Goal: Task Accomplishment & Management: Complete application form

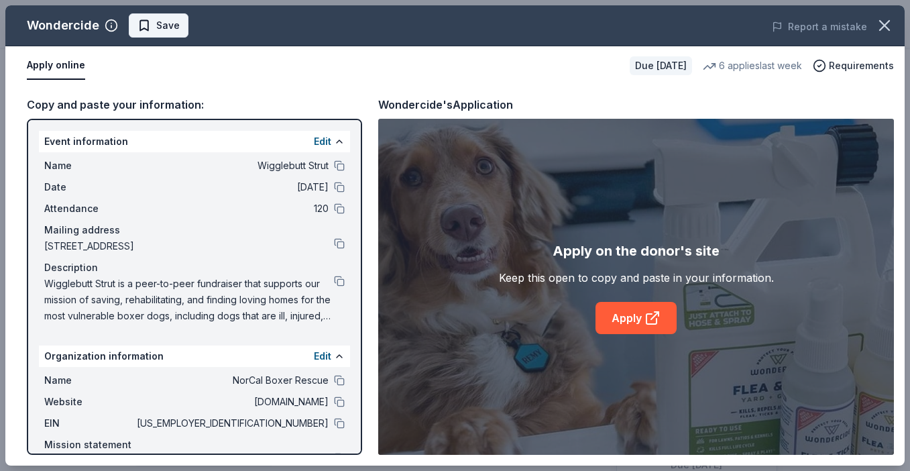
scroll to position [292, 0]
click at [168, 26] on span "Save" at bounding box center [167, 25] width 23 height 16
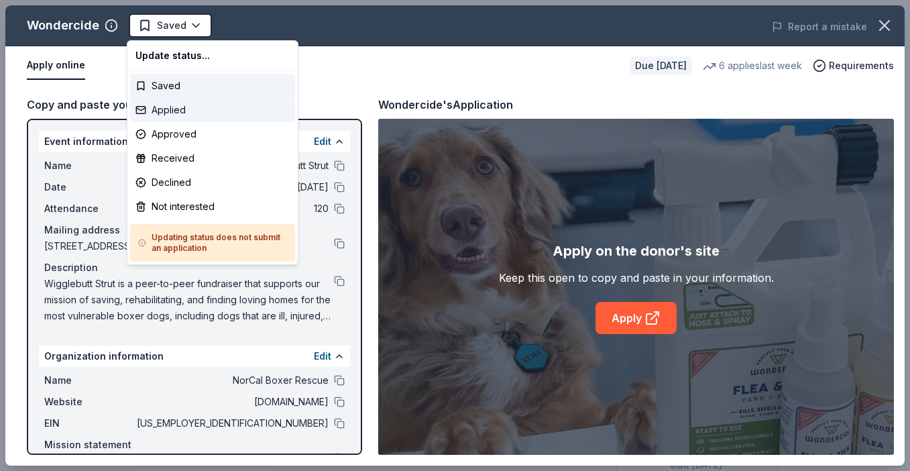
click at [186, 109] on div "Applied" at bounding box center [212, 110] width 165 height 24
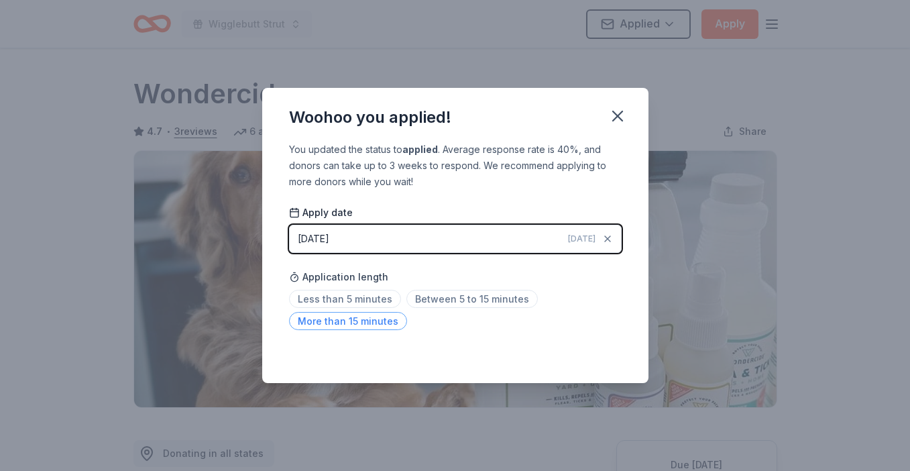
click at [355, 323] on span "More than 15 minutes" at bounding box center [348, 321] width 118 height 18
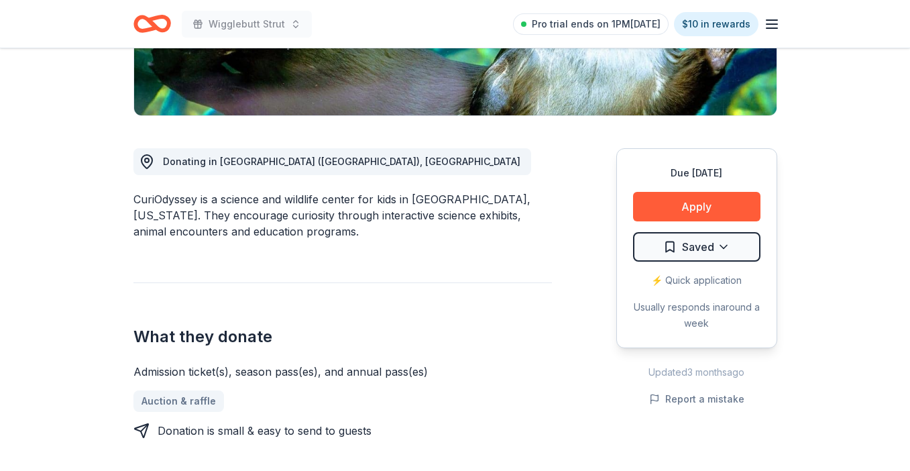
scroll to position [291, 0]
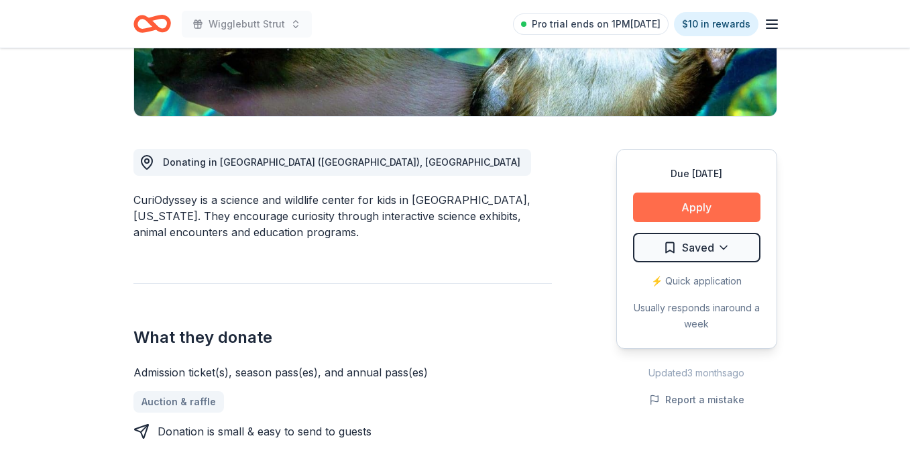
click at [681, 203] on button "Apply" at bounding box center [696, 207] width 127 height 30
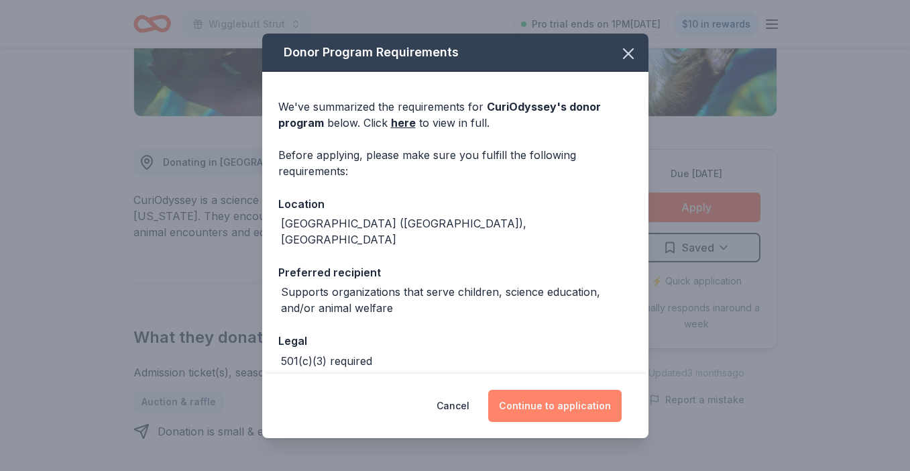
click at [532, 409] on button "Continue to application" at bounding box center [554, 406] width 133 height 32
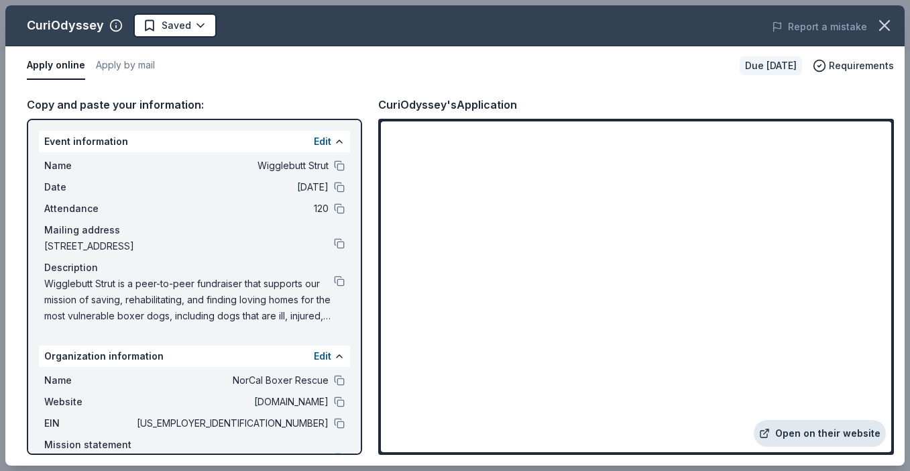
click at [803, 443] on link "Open on their website" at bounding box center [820, 433] width 132 height 27
click at [331, 426] on div "EIN 77-0527257" at bounding box center [194, 423] width 300 height 16
click at [341, 424] on button at bounding box center [339, 423] width 11 height 11
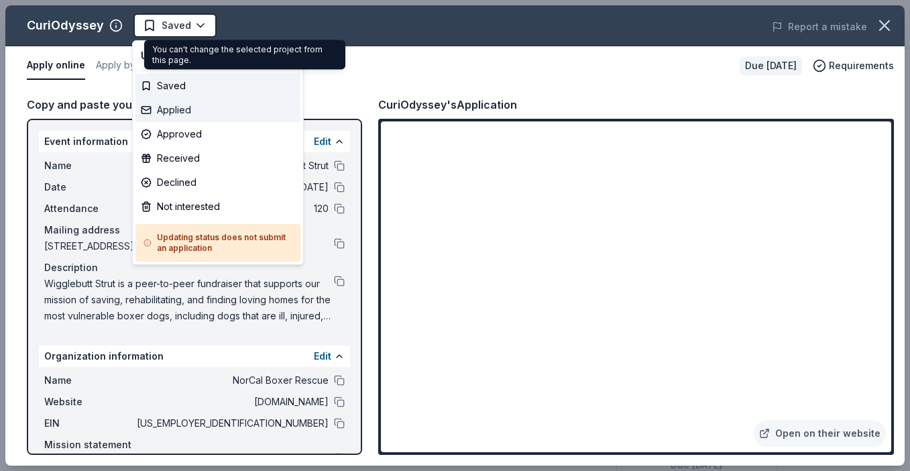
click at [193, 111] on div "Applied" at bounding box center [217, 110] width 165 height 24
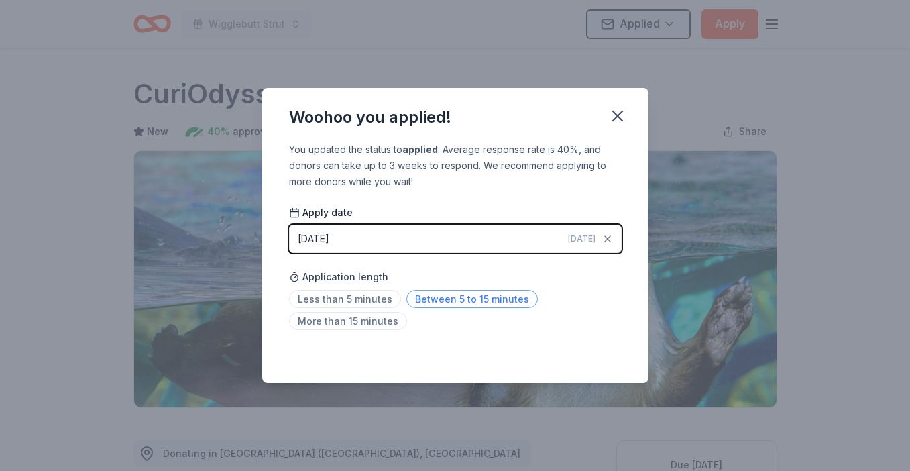
click at [409, 298] on span "Between 5 to 15 minutes" at bounding box center [471, 299] width 131 height 18
click at [621, 122] on icon "button" at bounding box center [617, 116] width 19 height 19
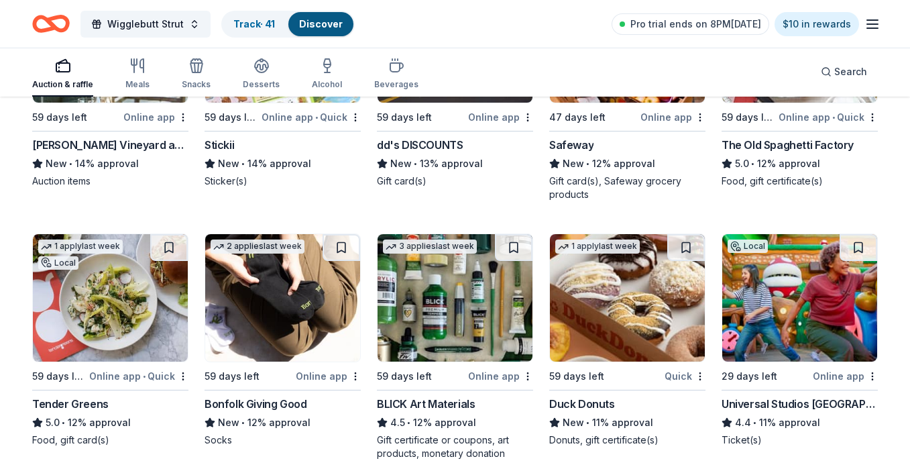
scroll to position [3377, 0]
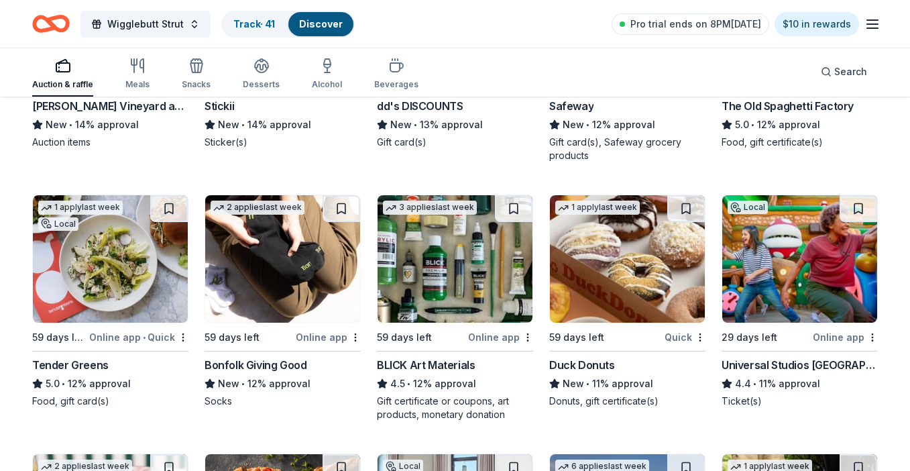
click at [143, 306] on img at bounding box center [110, 258] width 155 height 127
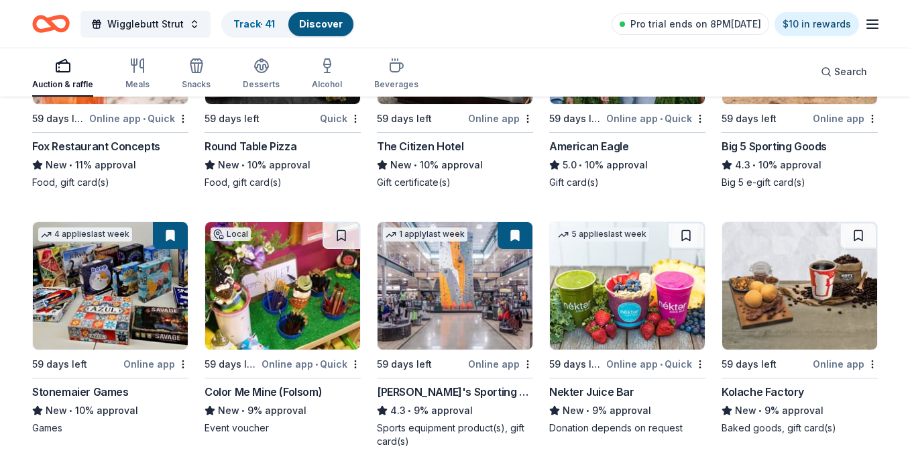
scroll to position [3898, 0]
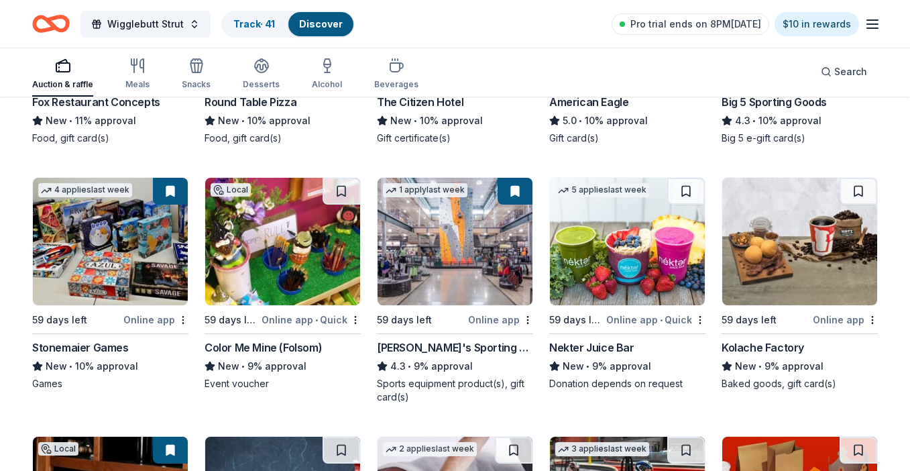
click at [642, 261] on img at bounding box center [627, 241] width 155 height 127
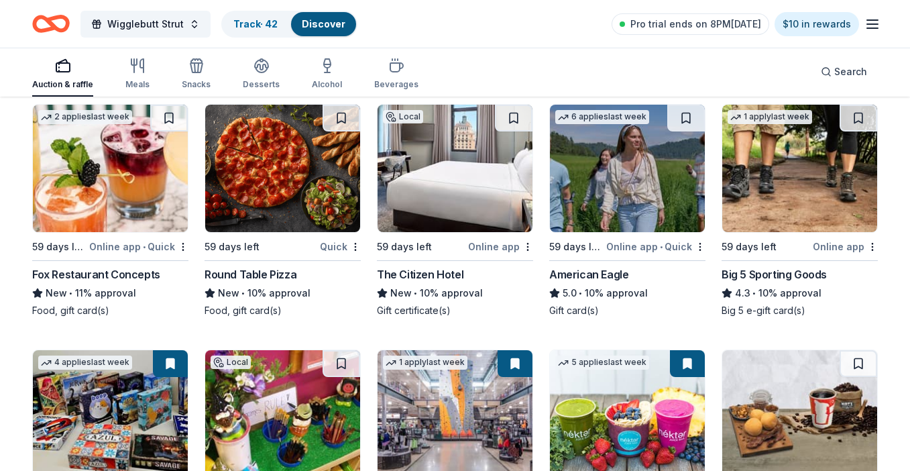
scroll to position [3310, 0]
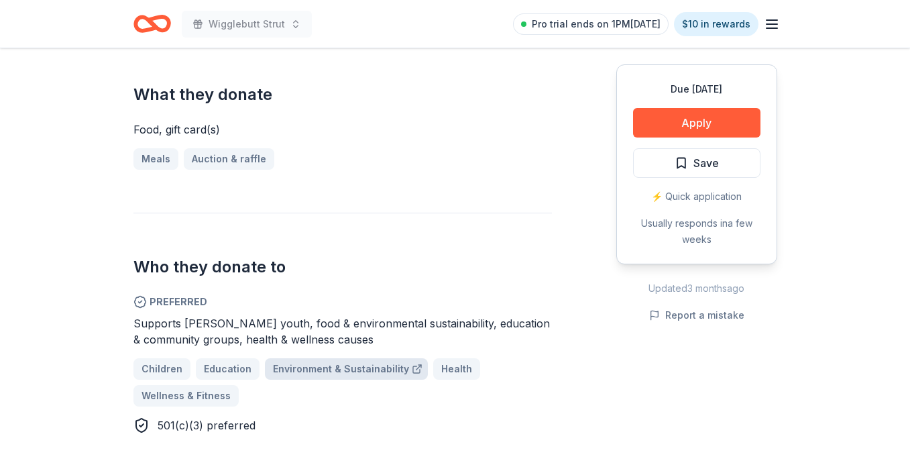
scroll to position [488, 0]
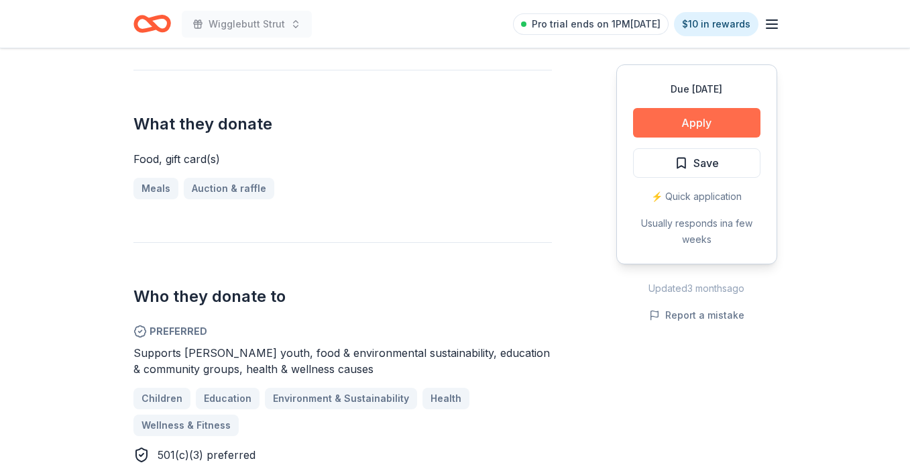
click at [703, 119] on button "Apply" at bounding box center [696, 123] width 127 height 30
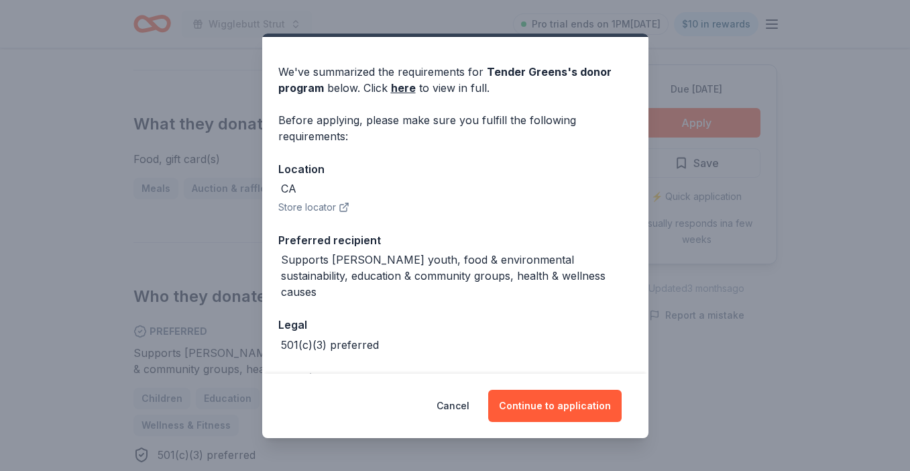
scroll to position [0, 0]
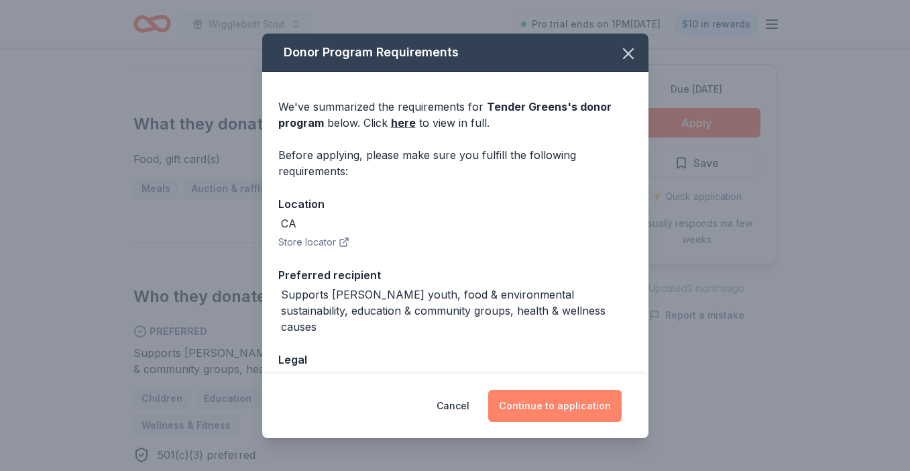
click at [534, 405] on button "Continue to application" at bounding box center [554, 406] width 133 height 32
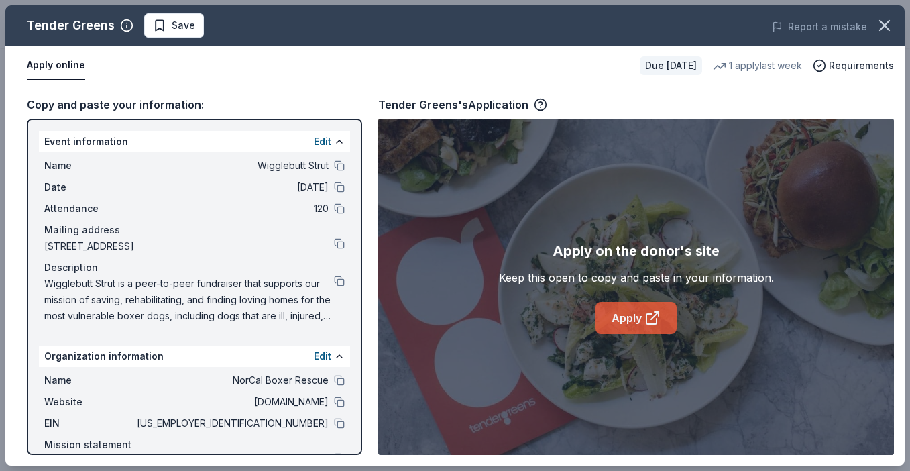
click at [648, 314] on icon at bounding box center [652, 318] width 16 height 16
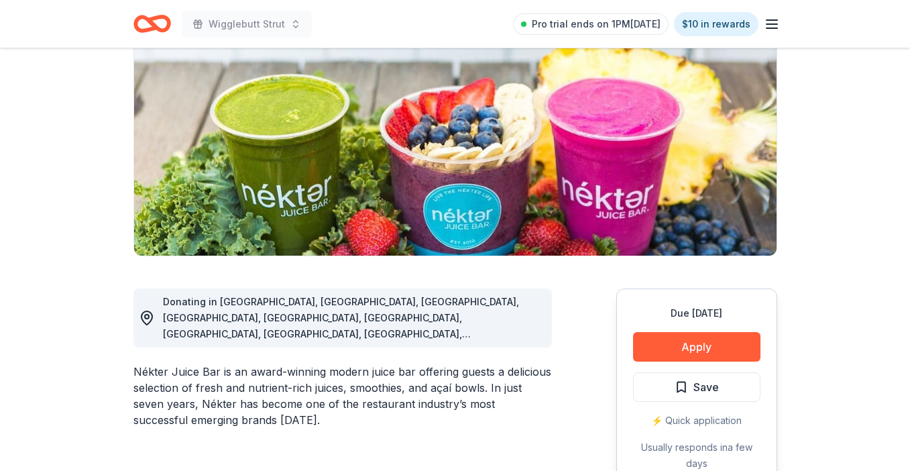
scroll to position [266, 0]
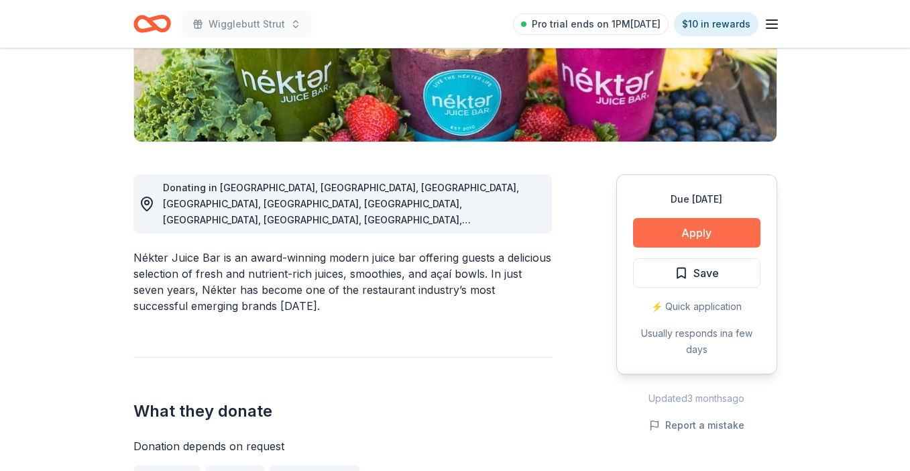
click at [674, 231] on button "Apply" at bounding box center [696, 233] width 127 height 30
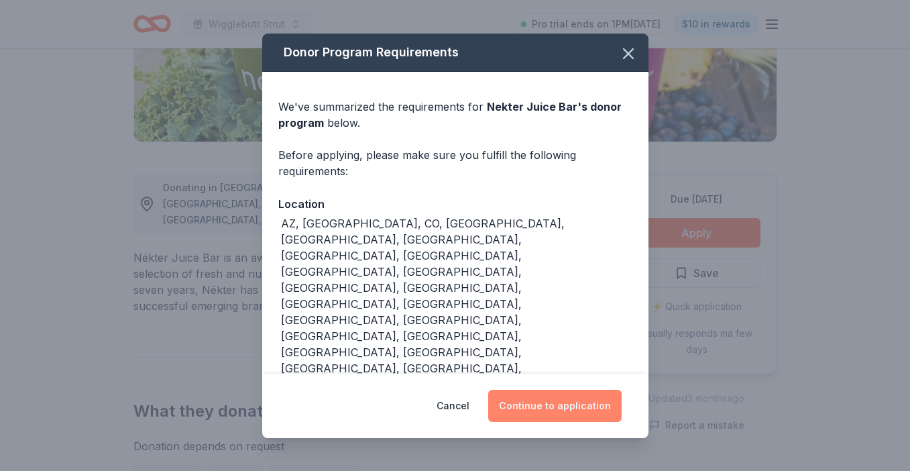
click at [531, 390] on button "Continue to application" at bounding box center [554, 406] width 133 height 32
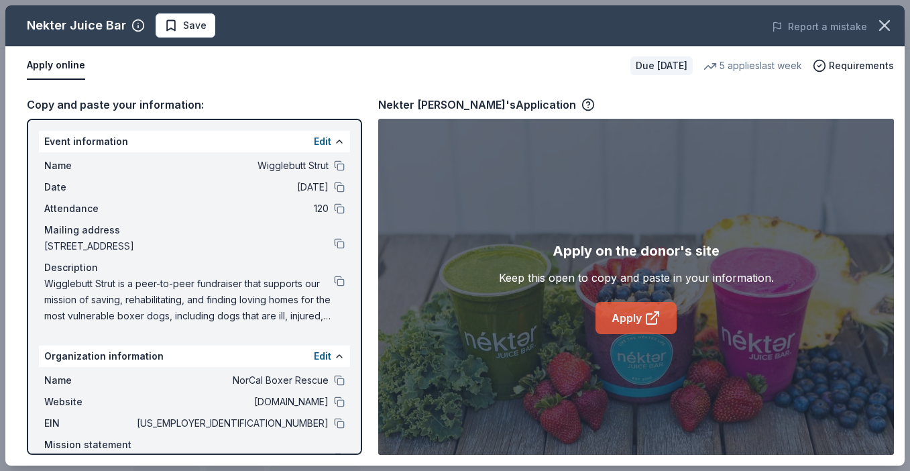
click at [632, 325] on link "Apply" at bounding box center [635, 318] width 81 height 32
click at [201, 27] on span "Save" at bounding box center [194, 25] width 23 height 16
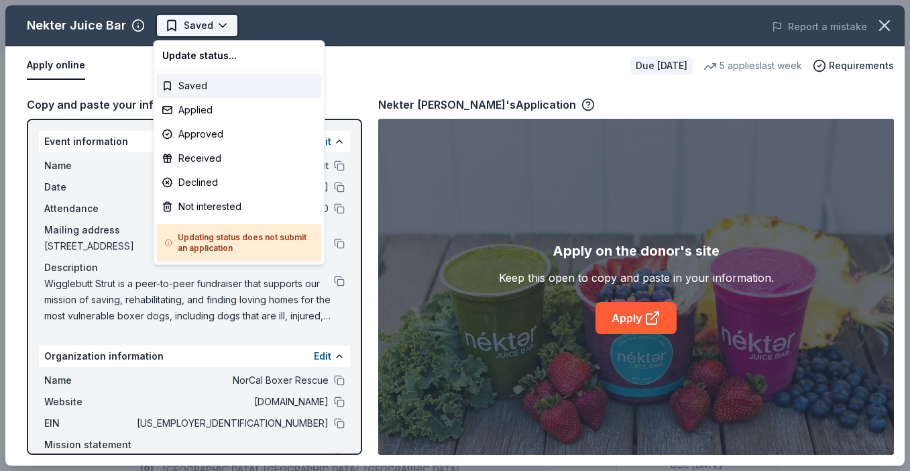
click at [221, 32] on body "Wigglebutt Strut Saved Apply Due in 59 days Share Nekter Juice Bar New 5 applie…" at bounding box center [455, 235] width 910 height 471
click at [213, 105] on div "Applied" at bounding box center [239, 110] width 165 height 24
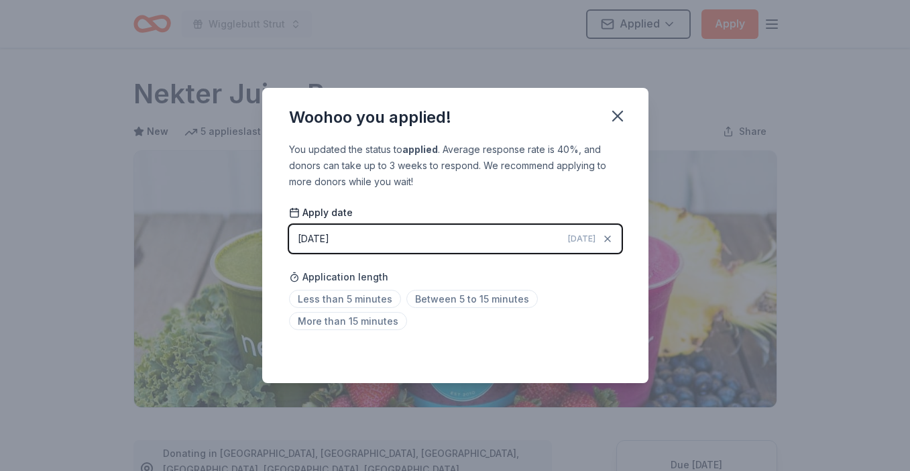
click at [467, 308] on div "Less than 5 minutes Between 5 to 15 minutes More than 15 minutes" at bounding box center [455, 312] width 333 height 44
click at [469, 302] on span "Between 5 to 15 minutes" at bounding box center [471, 299] width 131 height 18
click at [612, 119] on icon "button" at bounding box center [617, 116] width 19 height 19
